Goal: Information Seeking & Learning: Learn about a topic

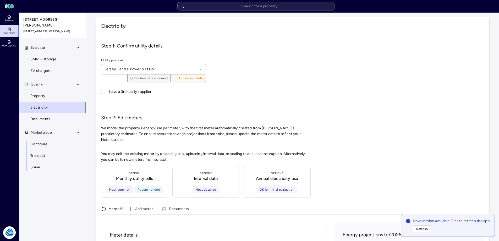
click at [9, 29] on icon at bounding box center [9, 29] width 0 height 0
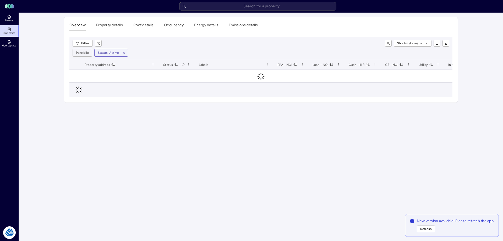
click at [178, 47] on div "Filter Short-list creator Portfolio Status: Active" at bounding box center [260, 48] width 383 height 23
click at [282, 32] on div "Overview Property details Roof details Occupancy Energy details Emissions detai…" at bounding box center [261, 59] width 394 height 85
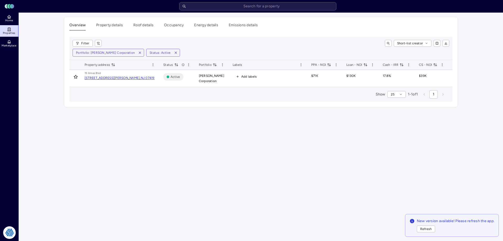
click at [250, 146] on main "Overview Property details Roof details Occupancy Energy details Emissions detai…" at bounding box center [261, 127] width 484 height 228
click at [138, 51] on icon "button" at bounding box center [140, 53] width 4 height 4
click at [89, 45] on html "Toggle Sidebar Lumen Energy Logo Home Properties Marketplace Tradition Energy […" at bounding box center [251, 120] width 503 height 241
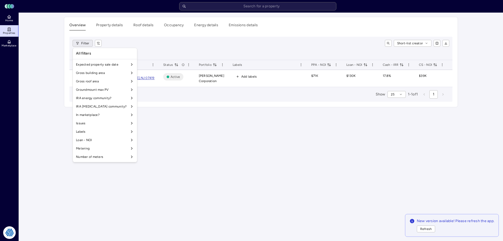
scroll to position [436, 0]
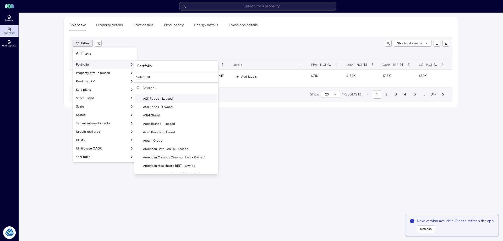
click at [102, 65] on div "Portfolio" at bounding box center [105, 64] width 62 height 8
click at [158, 89] on input "text" at bounding box center [180, 88] width 74 height 8
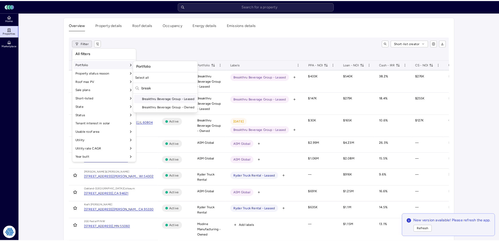
scroll to position [0, 0]
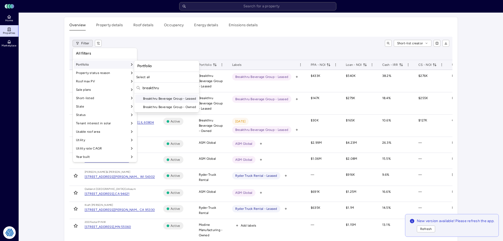
type input "breakthru"
click at [156, 104] on div "Breakthru Beverage Group - Owned" at bounding box center [166, 107] width 63 height 8
click at [159, 97] on div "Breakthru Beverage Group - Leased" at bounding box center [166, 98] width 63 height 8
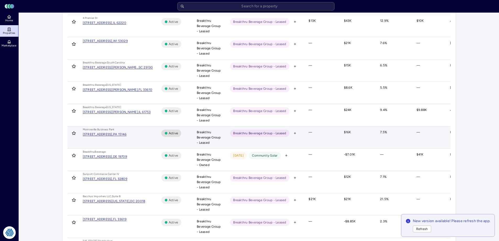
scroll to position [414, 0]
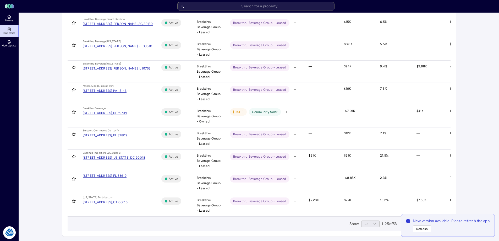
click at [373, 226] on button "25" at bounding box center [370, 223] width 18 height 7
click at [368, 214] on div "100" at bounding box center [368, 214] width 18 height 8
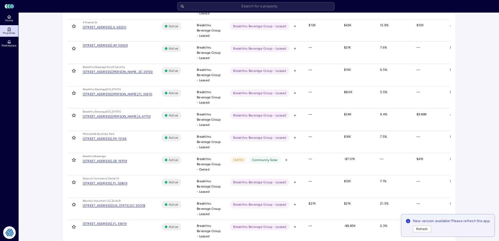
scroll to position [284, 0]
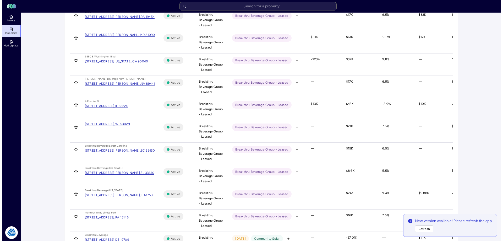
scroll to position [0, 0]
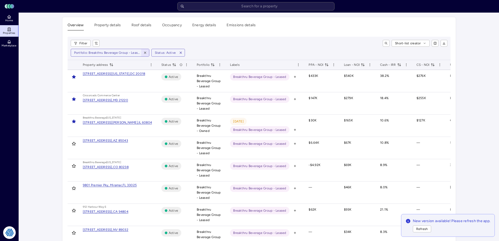
drag, startPoint x: 145, startPoint y: 51, endPoint x: 132, endPoint y: 44, distance: 14.9
click at [145, 51] on icon "button" at bounding box center [145, 53] width 4 height 4
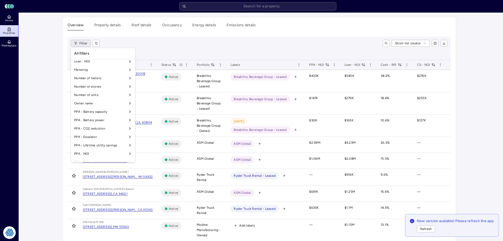
scroll to position [436, 0]
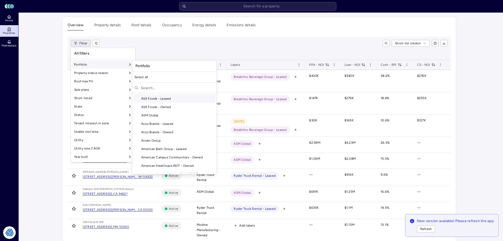
click at [120, 64] on div "Portfolio" at bounding box center [103, 64] width 62 height 8
click at [151, 87] on input "text" at bounding box center [178, 88] width 74 height 8
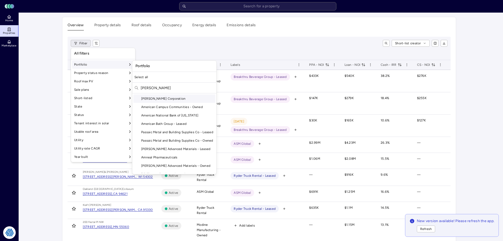
type input "[PERSON_NAME]"
click at [154, 99] on div "[PERSON_NAME] Corporation" at bounding box center [174, 98] width 82 height 8
click at [196, 43] on div "Short-list creator" at bounding box center [276, 43] width 344 height 7
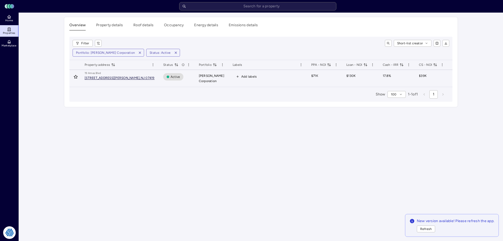
click at [115, 77] on div "[STREET_ADDRESS][PERSON_NAME]," at bounding box center [113, 77] width 56 height 3
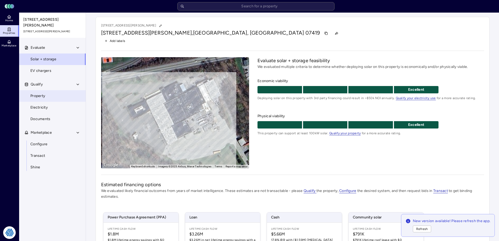
click at [41, 93] on span "Property" at bounding box center [37, 96] width 15 height 6
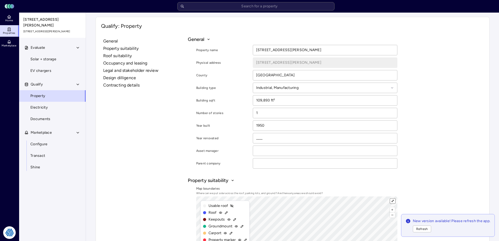
click at [392, 199] on button "⤢" at bounding box center [392, 200] width 5 height 5
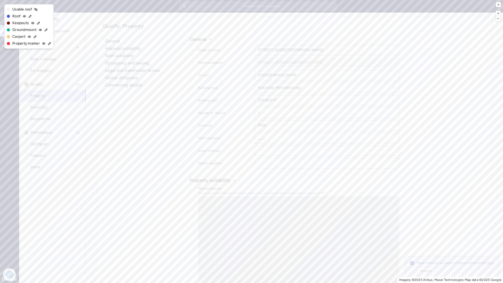
click at [37, 23] on icon at bounding box center [38, 23] width 2 height 2
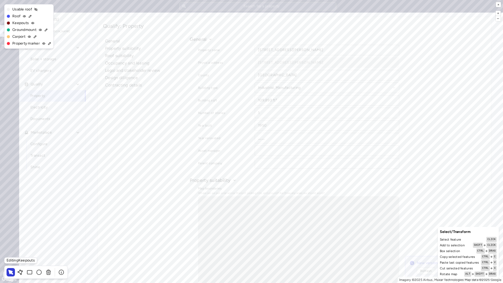
click at [117, 126] on div "+ – ⇧ › Imagery ©2025 Airbus, Maxar Technologies Map data ©2025 Google ×" at bounding box center [251, 141] width 503 height 283
click at [24, 23] on span "Keepouts" at bounding box center [20, 23] width 17 height 6
click at [20, 241] on icon at bounding box center [20, 272] width 6 height 6
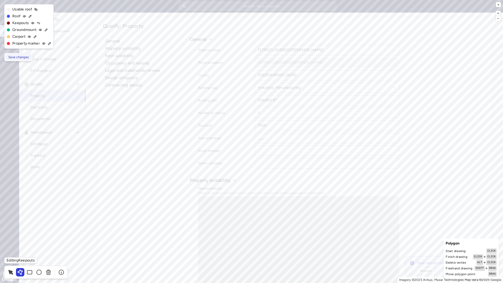
click at [28, 56] on span "Save changes" at bounding box center [18, 57] width 20 height 5
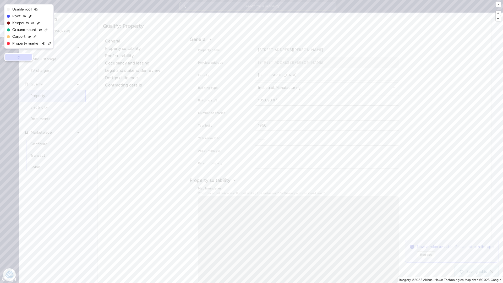
type input "89,032.52 ft²"
type input "8,372.33 ft²"
click at [497, 4] on button "×" at bounding box center [498, 4] width 5 height 5
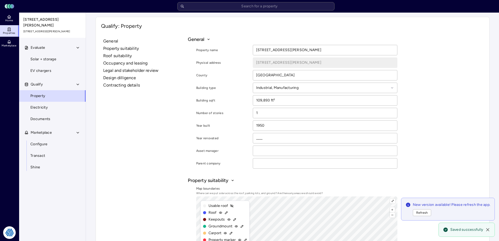
click at [46, 56] on span "Solar + storage" at bounding box center [43, 59] width 26 height 6
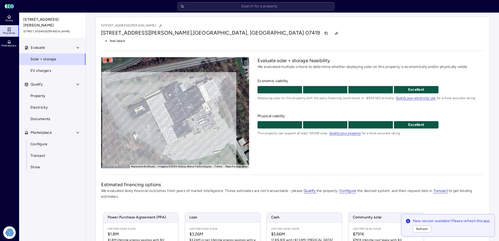
click at [317, 43] on div "Add labels" at bounding box center [292, 40] width 383 height 7
click at [45, 105] on span "Electricity" at bounding box center [38, 108] width 17 height 6
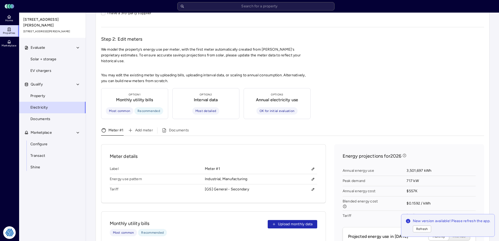
scroll to position [131, 0]
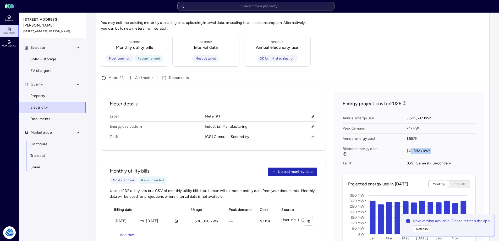
drag, startPoint x: 412, startPoint y: 145, endPoint x: 439, endPoint y: 143, distance: 27.9
click at [439, 144] on span "$0.1592 / kWh" at bounding box center [441, 151] width 69 height 14
drag, startPoint x: 438, startPoint y: 143, endPoint x: 433, endPoint y: 144, distance: 4.5
click at [437, 144] on span "$0.1592 / kWh" at bounding box center [441, 151] width 69 height 14
drag, startPoint x: 398, startPoint y: 141, endPoint x: 420, endPoint y: 145, distance: 23.0
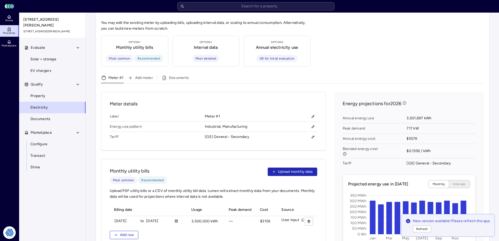
click at [398, 144] on span "Blended energy cost" at bounding box center [375, 151] width 64 height 14
drag, startPoint x: 407, startPoint y: 144, endPoint x: 430, endPoint y: 145, distance: 23.1
click at [430, 145] on span "$0.1592 / kWh" at bounding box center [441, 151] width 69 height 14
click at [433, 145] on span "$0.1592 / kWh" at bounding box center [441, 151] width 69 height 14
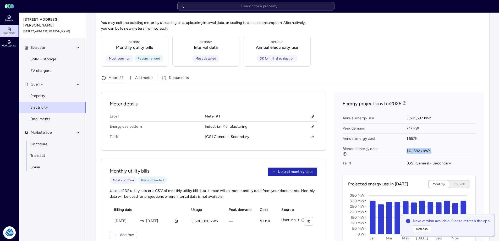
drag, startPoint x: 433, startPoint y: 145, endPoint x: 406, endPoint y: 144, distance: 26.7
click at [406, 144] on div "Annual energy use 3,501,697 kWh Peak demand 717 kW Annual energy cost $557K Ble…" at bounding box center [409, 140] width 133 height 59
click at [406, 144] on span "Blended energy cost" at bounding box center [375, 151] width 64 height 14
drag, startPoint x: 433, startPoint y: 145, endPoint x: 409, endPoint y: 146, distance: 24.2
click at [409, 146] on span "$0.1592 / kWh" at bounding box center [441, 151] width 69 height 14
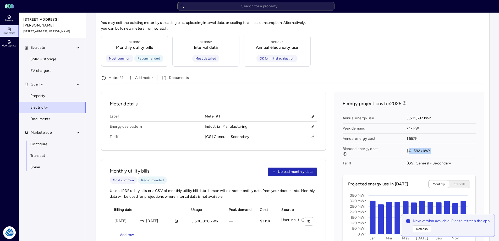
click at [409, 146] on span "$0.1592 / kWh" at bounding box center [441, 151] width 69 height 14
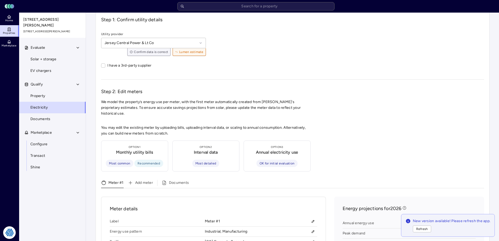
scroll to position [0, 0]
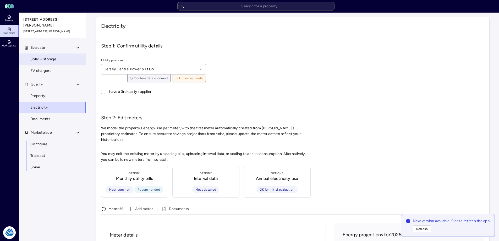
click at [43, 56] on span "Solar + storage" at bounding box center [43, 59] width 26 height 6
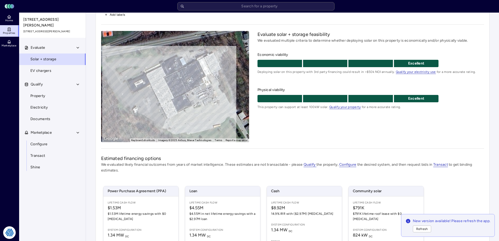
scroll to position [52, 0]
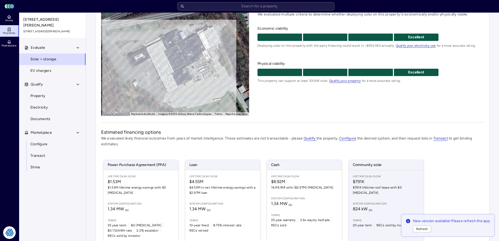
click at [376, 195] on div "Lifetime Cash Flow $791K $791K lifetime roof lease with $0 [MEDICAL_DATA] Syste…" at bounding box center [386, 206] width 75 height 72
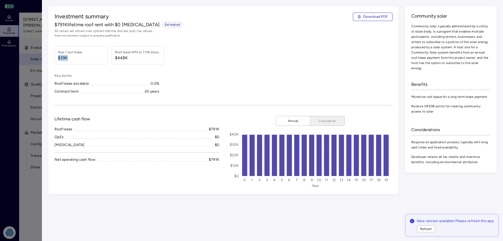
drag, startPoint x: 68, startPoint y: 57, endPoint x: 59, endPoint y: 58, distance: 9.0
click at [59, 58] on span "$39K" at bounding box center [70, 58] width 24 height 6
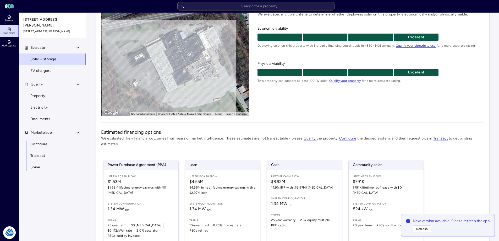
click at [285, 151] on div "Estimated financing options We evaluated likely financial outcomes from years o…" at bounding box center [292, 195] width 383 height 132
click at [231, 150] on div "Estimated financing options We evaluated likely financial outcomes from years o…" at bounding box center [292, 195] width 383 height 132
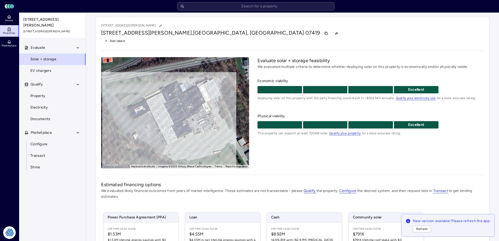
scroll to position [77, 0]
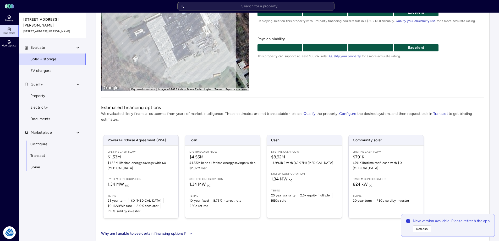
click at [468, 145] on div "Power Purchase Agreement (PPA) Lifetime Cash Flow $1.53M $1.53M lifetime energy…" at bounding box center [292, 177] width 383 height 96
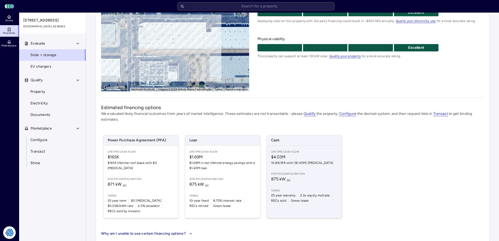
scroll to position [25, 0]
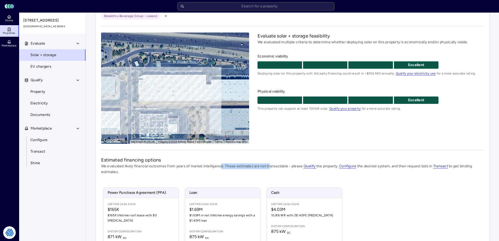
drag, startPoint x: 270, startPoint y: 167, endPoint x: 220, endPoint y: 167, distance: 49.5
click at [220, 167] on p "We evaluated likely financial outcomes from years of market intelligence. These…" at bounding box center [292, 169] width 383 height 12
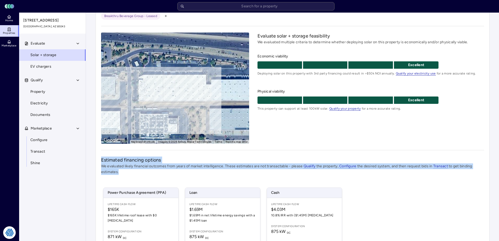
drag, startPoint x: 120, startPoint y: 172, endPoint x: 99, endPoint y: 157, distance: 25.9
click at [97, 157] on div "Unnamed property 1115 N 47th Ave, Phoenix, AZ 85043 Breakthru Beverage Group - …" at bounding box center [293, 143] width 394 height 303
drag, startPoint x: 169, startPoint y: 176, endPoint x: 14, endPoint y: 169, distance: 155.3
click at [168, 176] on div "Estimated financing options We evaluated likely financial outcomes from years o…" at bounding box center [292, 222] width 383 height 132
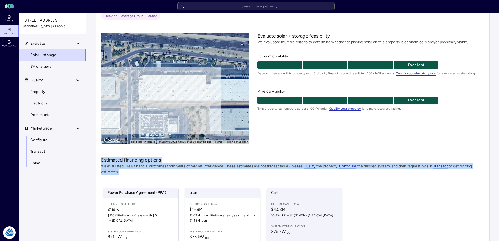
scroll to position [51, 0]
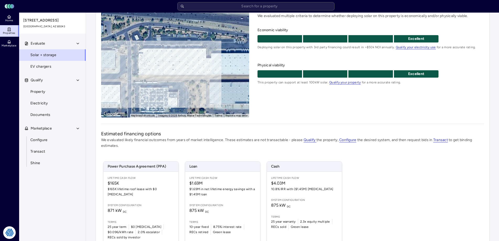
click at [371, 183] on div "Power Purchase Agreement (PPA) Lifetime Cash Flow $165K $165K lifetime roof lea…" at bounding box center [292, 203] width 383 height 96
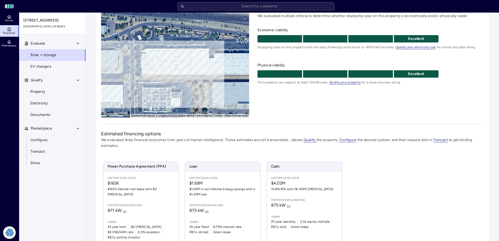
drag, startPoint x: 185, startPoint y: 92, endPoint x: 189, endPoint y: 92, distance: 4.5
click at [189, 92] on div "To activate drag with keyboard, press Alt + Enter. Once in keyboard drag state,…" at bounding box center [175, 61] width 148 height 111
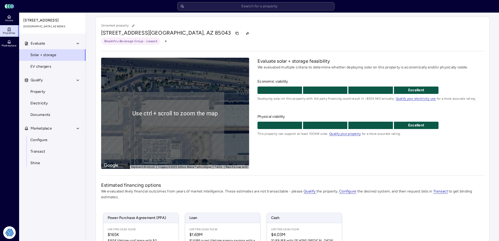
scroll to position [52, 0]
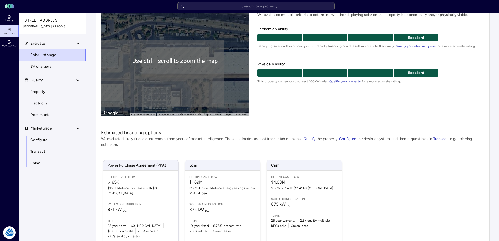
click at [317, 97] on div "Evaluate solar + storage feasibility We evaluated multiple criteria to determin…" at bounding box center [371, 60] width 226 height 111
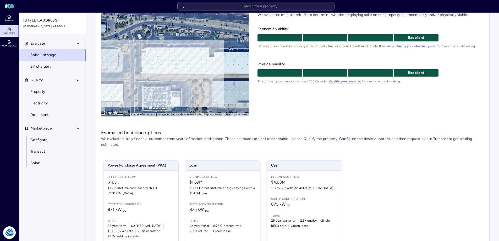
click at [171, 91] on div "To activate drag with keyboard, press Alt + Enter. Once in keyboard drag state,…" at bounding box center [175, 60] width 148 height 111
click at [48, 94] on link "Property" at bounding box center [52, 92] width 67 height 12
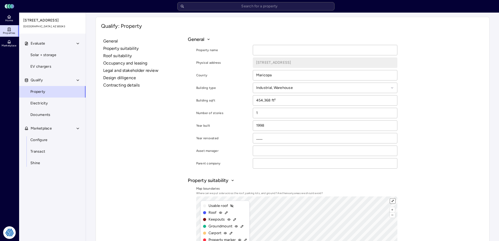
click at [392, 200] on button "⤢" at bounding box center [392, 200] width 5 height 5
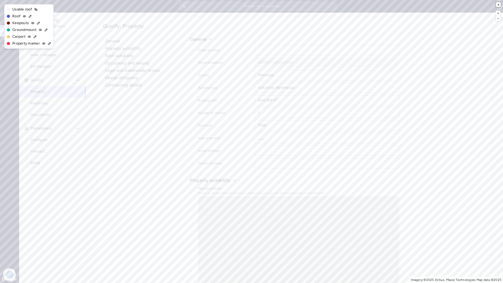
click at [500, 5] on button "×" at bounding box center [498, 4] width 5 height 5
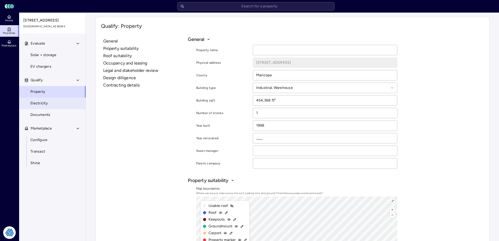
click at [48, 97] on link "Electricity" at bounding box center [52, 103] width 67 height 12
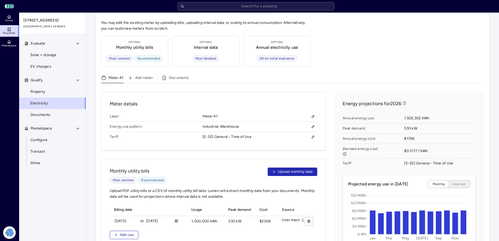
scroll to position [236, 0]
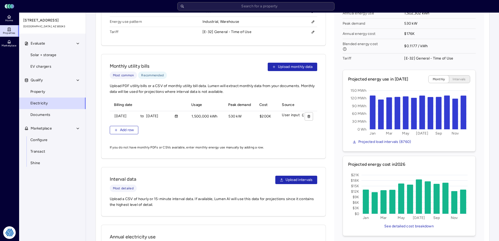
drag, startPoint x: 243, startPoint y: 121, endPoint x: 247, endPoint y: 119, distance: 4.3
click at [247, 119] on div "Billing date Usage Peak demand Cost Source 08/01/2024 to 07/31/2025 1500000 kWh…" at bounding box center [214, 120] width 208 height 42
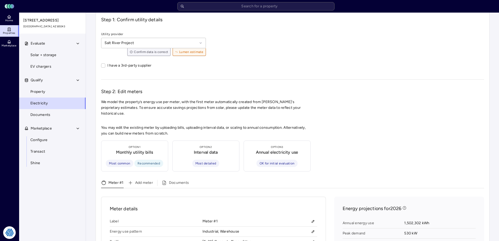
scroll to position [0, 0]
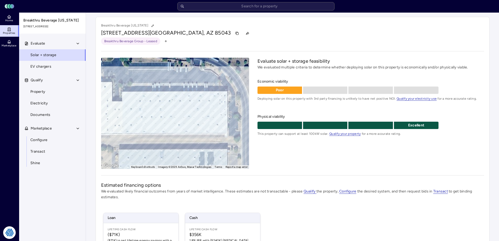
click at [246, 32] on div "[STREET_ADDRESS]" at bounding box center [292, 33] width 383 height 8
click at [312, 153] on div "Evaluate solar + storage feasibility We evaluated multiple criteria to determin…" at bounding box center [371, 113] width 226 height 111
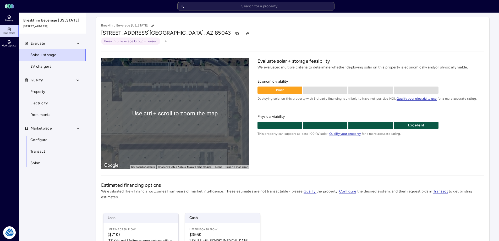
scroll to position [52, 0]
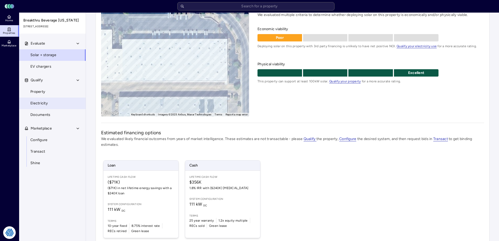
click at [42, 102] on span "Electricity" at bounding box center [38, 103] width 17 height 6
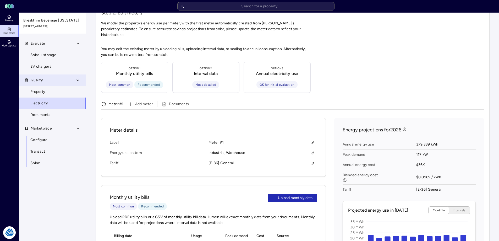
scroll to position [79, 0]
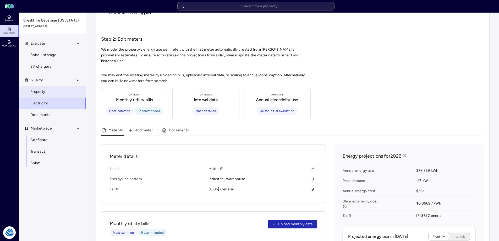
click at [44, 95] on link "Property" at bounding box center [52, 92] width 67 height 12
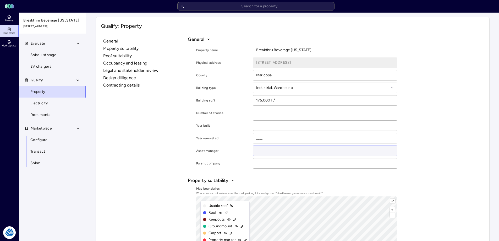
scroll to position [52, 0]
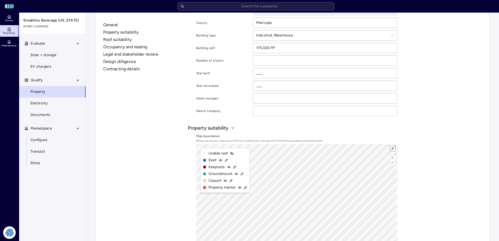
click at [394, 150] on button "⤢" at bounding box center [392, 148] width 5 height 5
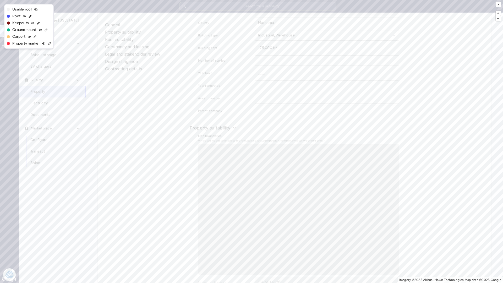
click at [499, 5] on button "×" at bounding box center [498, 4] width 5 height 5
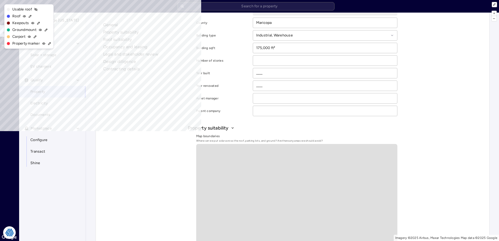
scroll to position [0, 0]
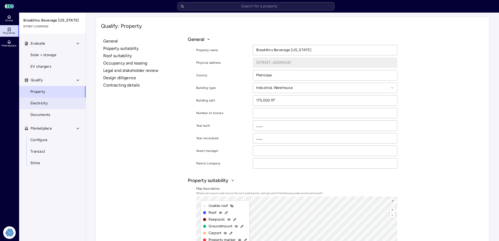
click at [28, 108] on link "Electricity" at bounding box center [52, 103] width 67 height 12
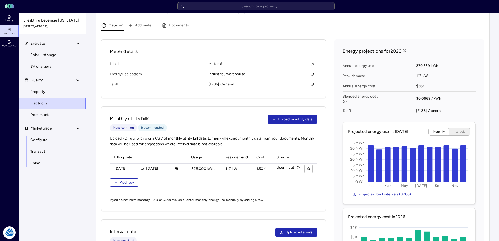
scroll to position [0, 1]
drag, startPoint x: 242, startPoint y: 172, endPoint x: 208, endPoint y: 173, distance: 33.5
click at [208, 173] on div "Billing date Usage Peak demand Cost Source 08/01/2024 to 07/31/2025 375000 kWh …" at bounding box center [214, 172] width 208 height 42
click at [214, 182] on div "Add row" at bounding box center [214, 182] width 208 height 8
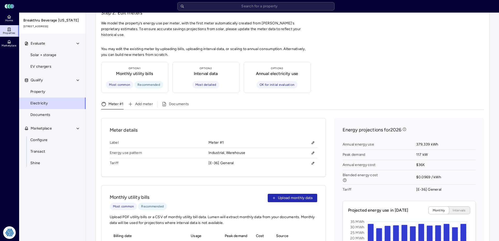
scroll to position [52, 0]
